Goal: Task Accomplishment & Management: Use online tool/utility

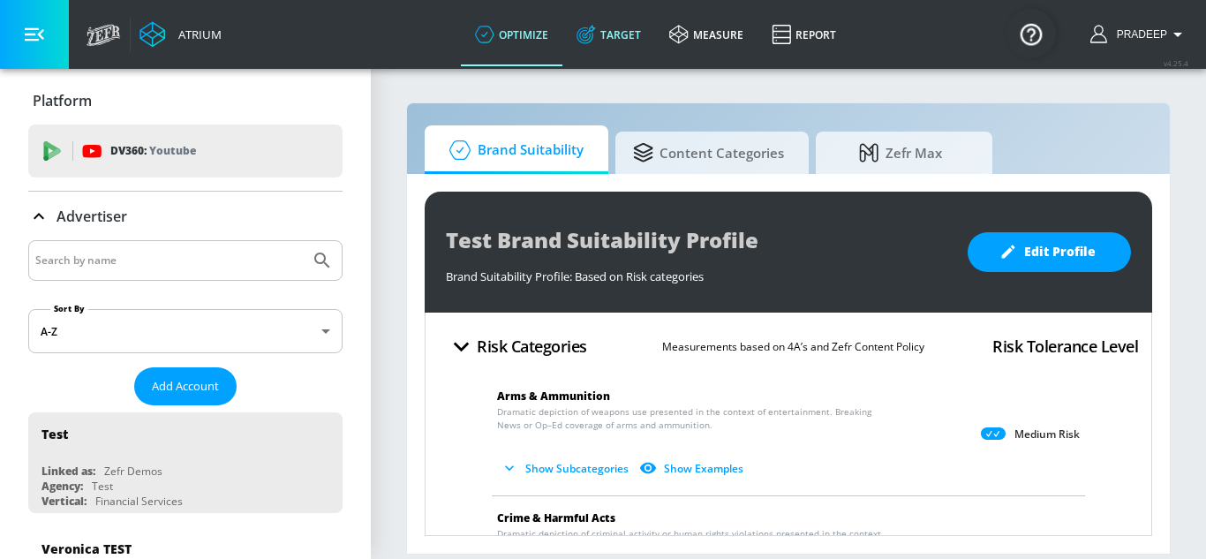
click at [614, 40] on link "Target" at bounding box center [608, 35] width 93 height 64
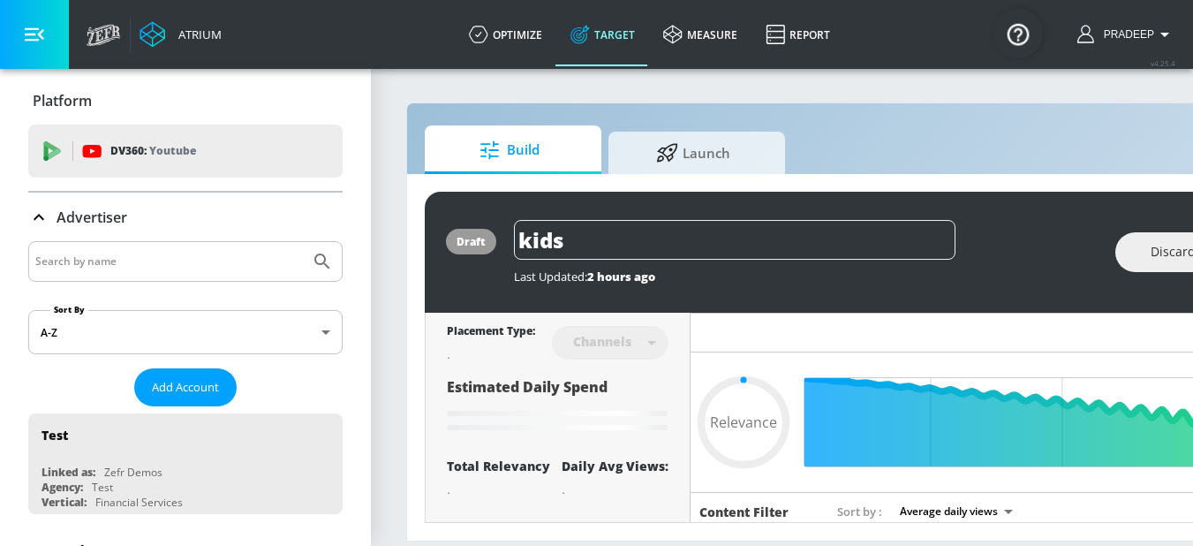
type input "0.49"
